Goal: Task Accomplishment & Management: Complete application form

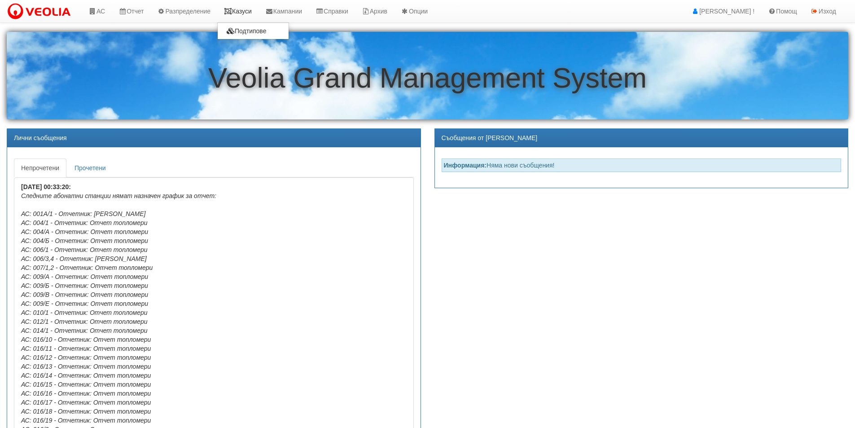
click at [249, 11] on link "Казуси" at bounding box center [237, 11] width 41 height 22
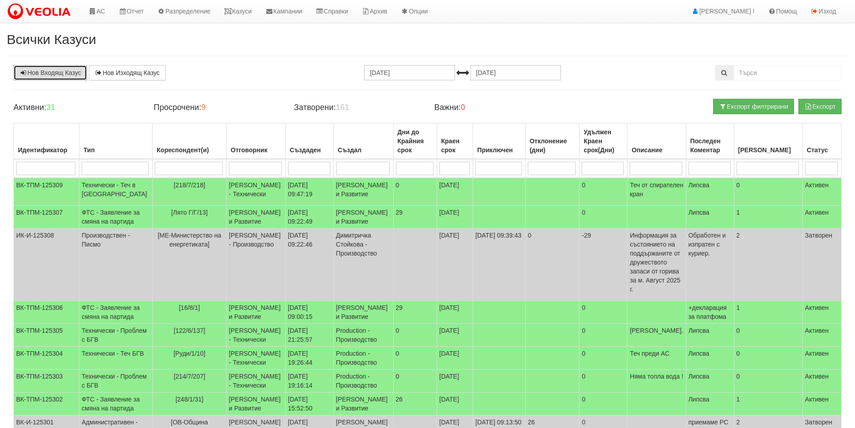
click at [48, 75] on link "Нов Входящ Казус" at bounding box center [50, 72] width 74 height 15
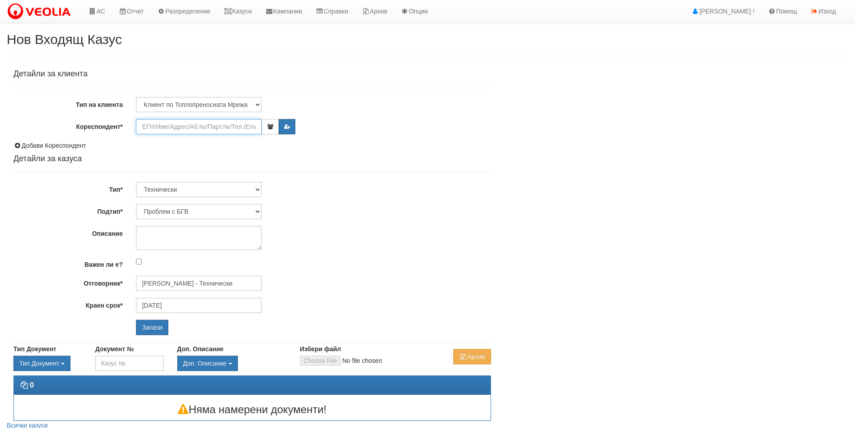
click at [161, 119] on input "Кореспондент*" at bounding box center [199, 126] width 126 height 15
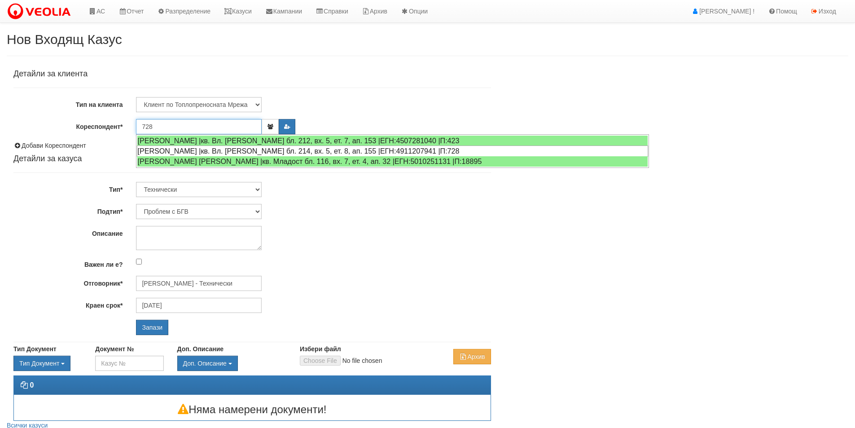
click at [188, 151] on div "КАЛОЯН ДИМИТРОВ ЛАЗОВ |кв. Вл. Варненчик бл. 214, вх. 5, ет. 8, ап. 155 |ЕГН:49…" at bounding box center [392, 150] width 511 height 11
type input "КАЛОЯН ДИМИТРОВ ЛАЗОВ"
type input "Дончо Дончев - Технически"
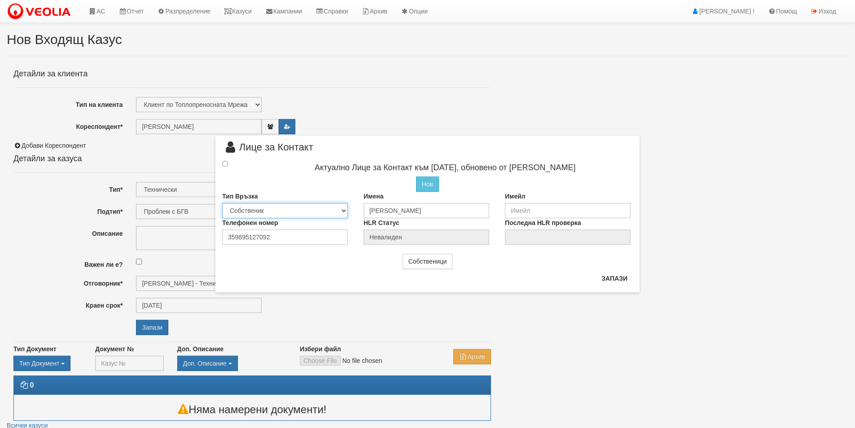
click at [344, 212] on select "Собственик Наемател Роднина Съсед Приятел" at bounding box center [285, 210] width 126 height 15
click at [307, 181] on div "Нов Промени Актуалното Лице" at bounding box center [428, 183] width 424 height 15
click at [225, 161] on input "radio" at bounding box center [225, 164] width 6 height 6
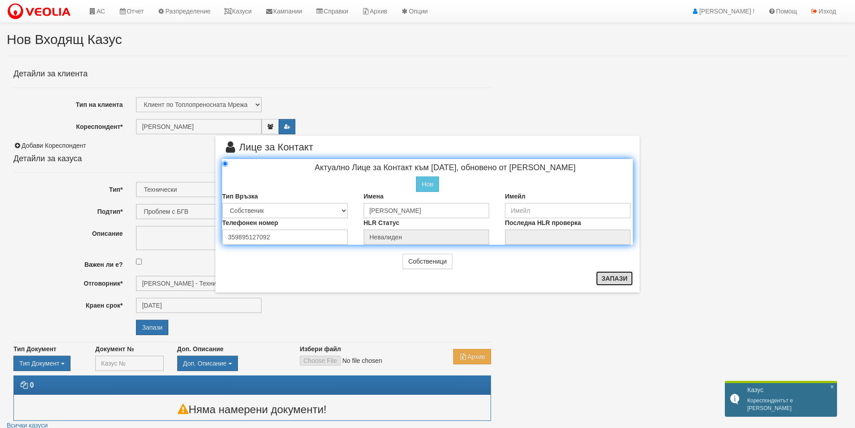
click at [610, 282] on button "Запази" at bounding box center [614, 278] width 37 height 14
radio input "true"
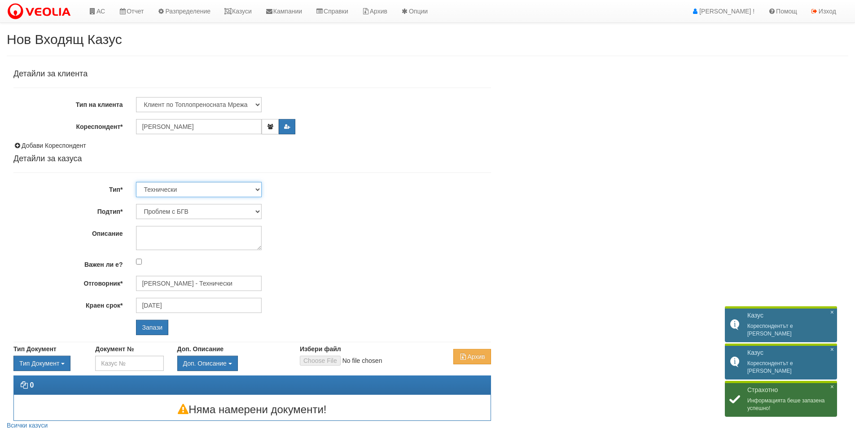
click at [259, 189] on select "Технически ФТС Търговски Административен Производствен Експлоатационен Финансов…" at bounding box center [199, 189] width 126 height 15
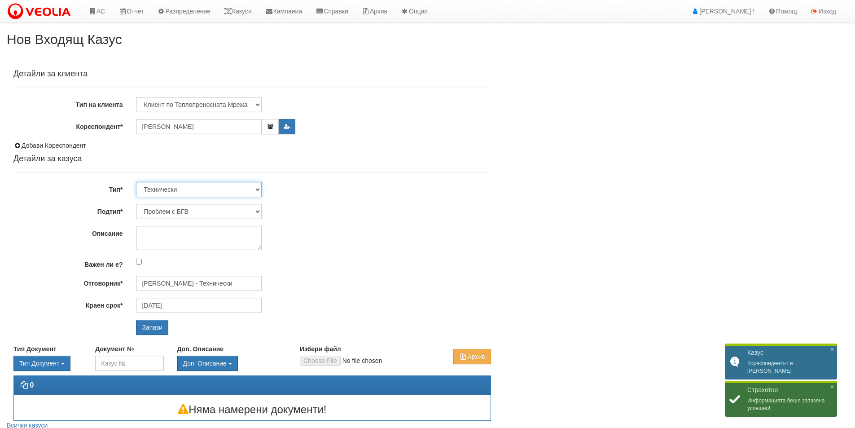
select select "1"
click at [136, 182] on select "Технически ФТС Търговски Административен Производствен Експлоатационен Финансов…" at bounding box center [199, 189] width 126 height 15
type input "[DATE]"
type input "Миглена Михова - Клиенти и Развитие"
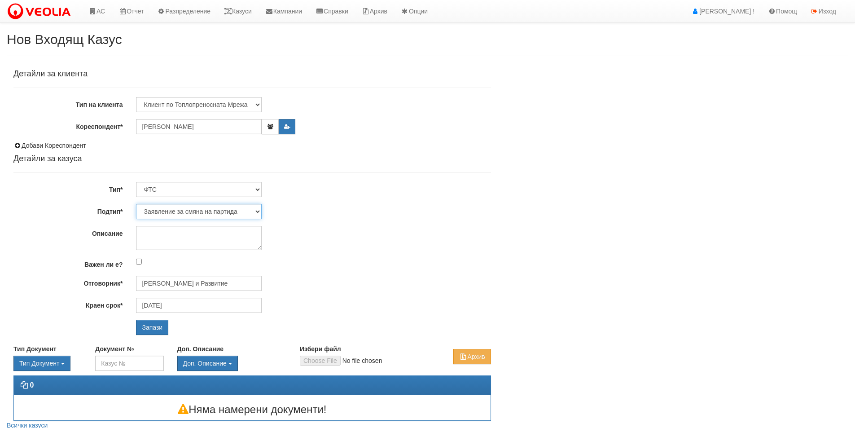
click at [260, 211] on select "Заявление за смяна на партида Заявление за равни месечни вноски Разпределение о…" at bounding box center [199, 211] width 126 height 15
select select "Разсрочване на дълг"
click at [136, 204] on select "Заявление за смяна на партида Заявление за равни месечни вноски Разпределение о…" at bounding box center [199, 211] width 126 height 15
type input "[PERSON_NAME] и Развитие"
click at [167, 229] on textarea "Описание" at bounding box center [199, 238] width 126 height 24
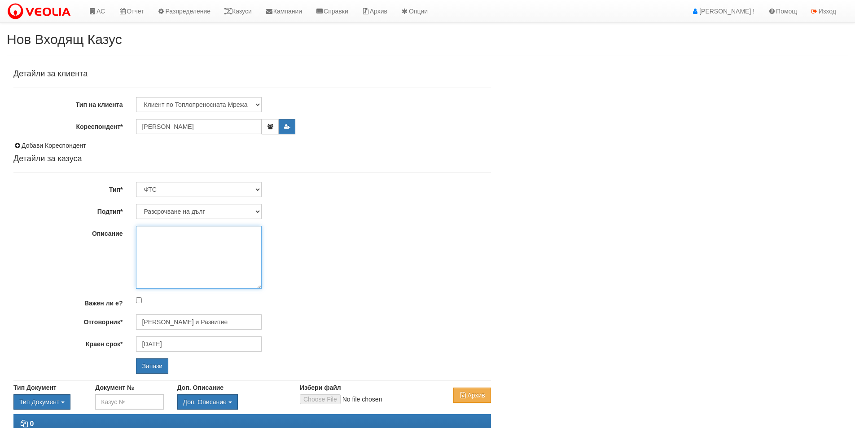
drag, startPoint x: 259, startPoint y: 247, endPoint x: 272, endPoint y: 286, distance: 40.8
click at [272, 286] on div at bounding box center [313, 257] width 368 height 63
type textarea "Б"
click at [194, 236] on textarea "Наематели от 02,2025 г." at bounding box center [199, 257] width 126 height 63
click at [223, 235] on textarea "Наематели от 02.2025 г." at bounding box center [199, 257] width 126 height 63
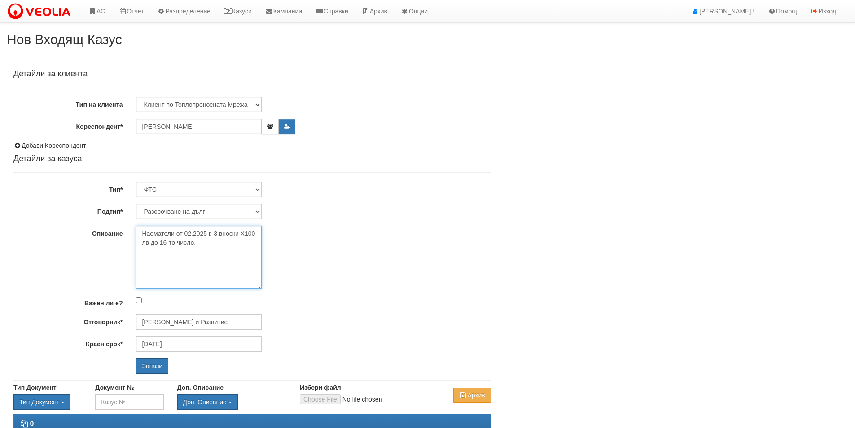
click at [215, 233] on textarea "Наематели от 02.2025 г. 3 вноски Х100 лв до 16-то число." at bounding box center [199, 257] width 126 height 63
click at [238, 243] on textarea "Наематели от 02.2025 г. 3 вноски Х100 лв до 16-то число." at bounding box center [199, 257] width 126 height 63
type textarea "Наематели от 02.2025 г. 3 вноски Х100 лв до 16-то число на месеца."
click at [149, 366] on input "Запази" at bounding box center [152, 365] width 32 height 15
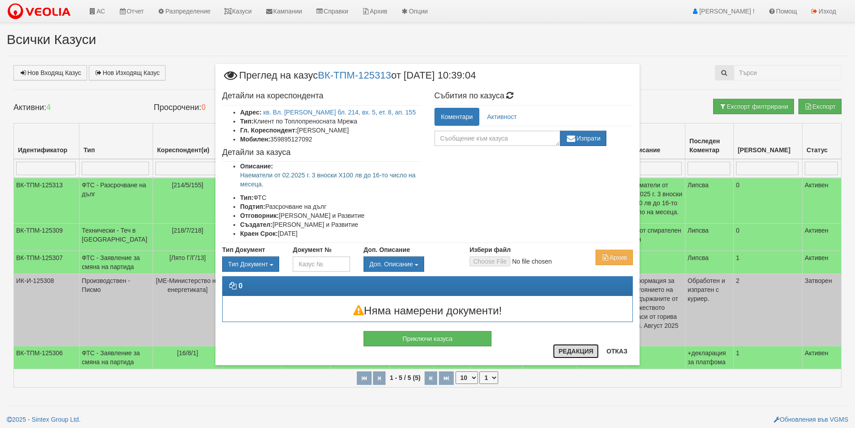
click at [564, 355] on button "Редакция" at bounding box center [576, 351] width 46 height 14
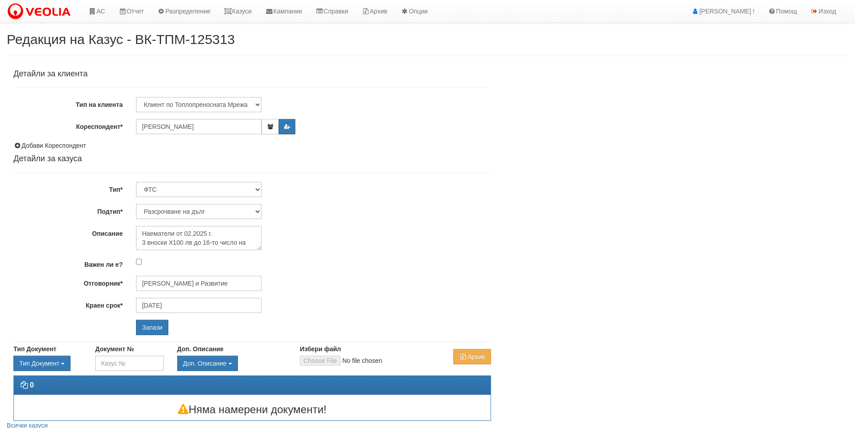
select select "Разсрочване на дълг"
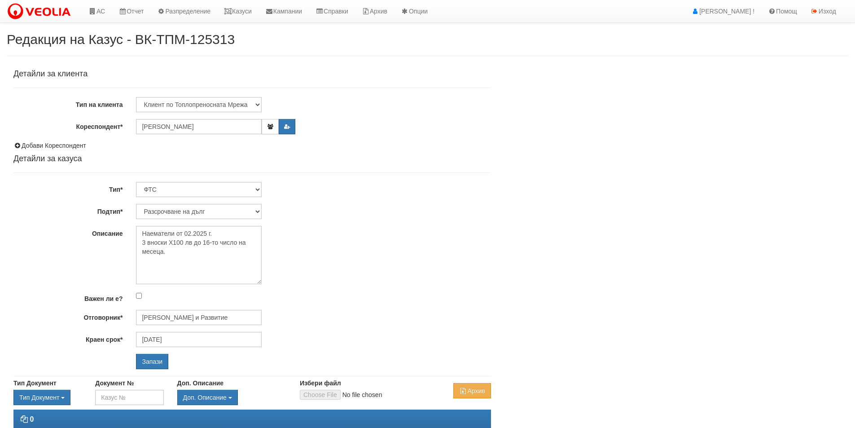
drag, startPoint x: 257, startPoint y: 249, endPoint x: 266, endPoint y: 283, distance: 35.2
click at [266, 283] on div "Наематели от 02.2025 г. 3 вноски Х100 лв до 16-то число на месеца." at bounding box center [313, 255] width 368 height 58
click at [176, 255] on textarea "Наематели от 02.2025 г. 3 вноски Х100 лв до 16-то число на месеца." at bounding box center [199, 255] width 126 height 58
type textarea "Наематели от 02.2025 г. 3 вноски Х100 лв до 16-то число на месеца. тел. 0877298…"
click at [149, 364] on input "Запази" at bounding box center [152, 361] width 32 height 15
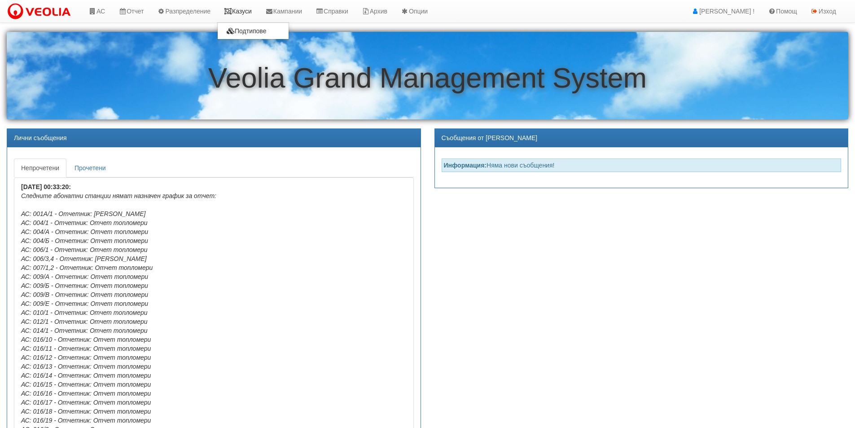
click at [243, 9] on link "Казуси" at bounding box center [237, 11] width 41 height 22
